Goal: Information Seeking & Learning: Find specific fact

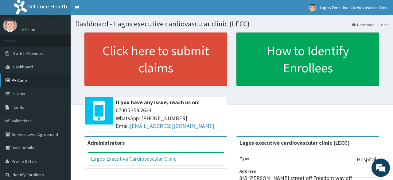
click at [18, 80] on link "PA Code" at bounding box center [35, 81] width 71 height 14
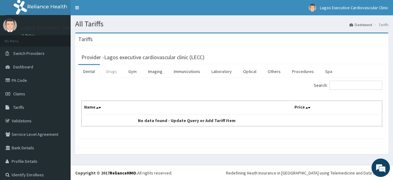
click at [111, 72] on link "Drugs" at bounding box center [111, 71] width 21 height 13
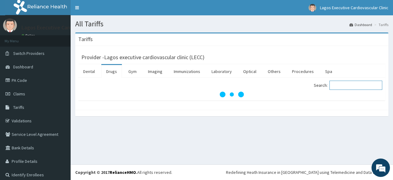
click at [340, 83] on input "Search:" at bounding box center [355, 85] width 53 height 9
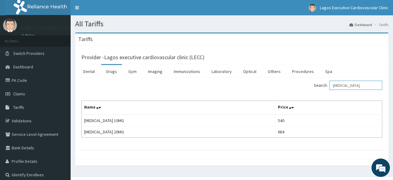
type input "[MEDICAL_DATA]"
